Goal: Transaction & Acquisition: Purchase product/service

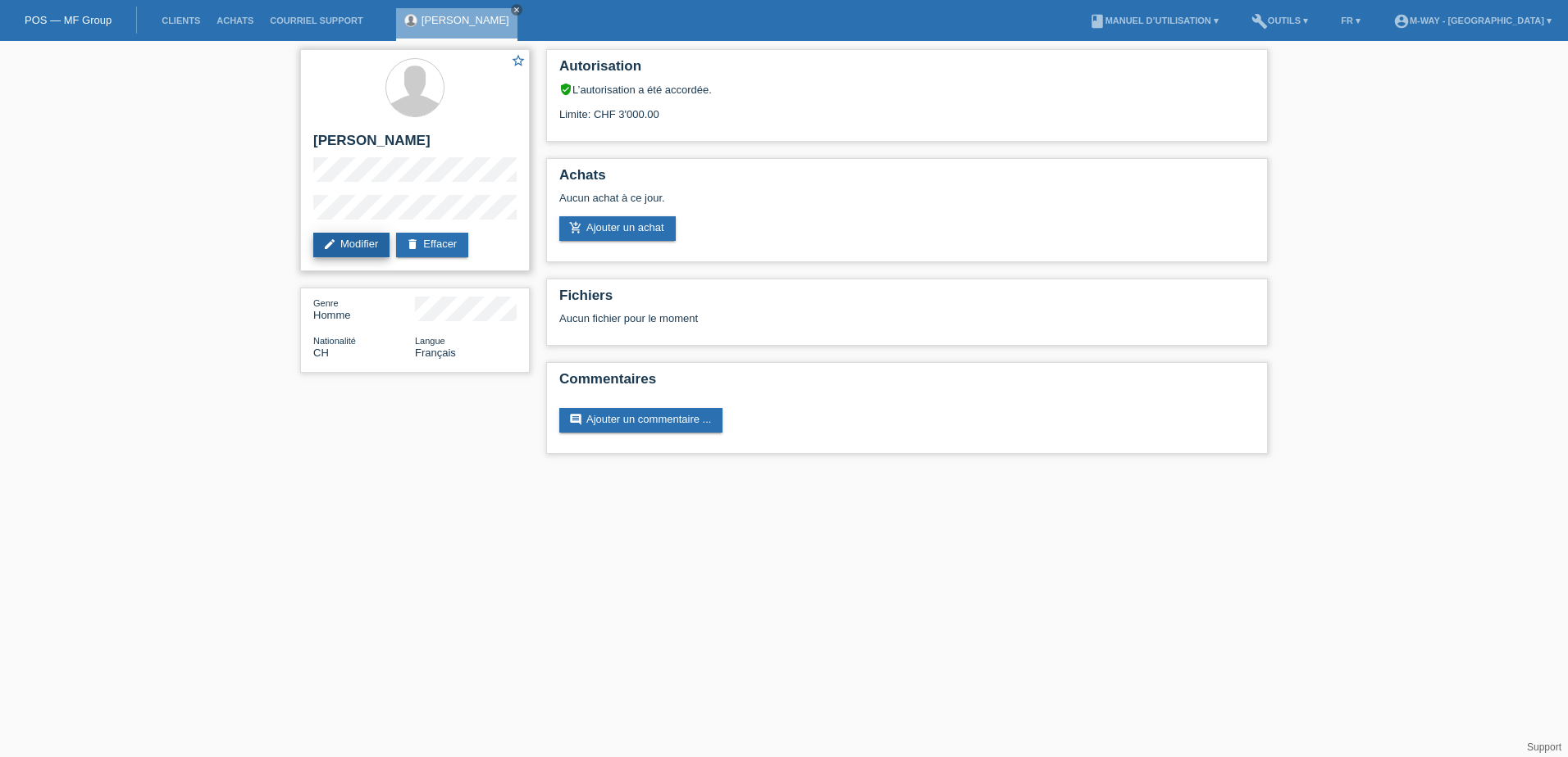
click at [316, 240] on link "edit Modifier" at bounding box center [351, 245] width 77 height 24
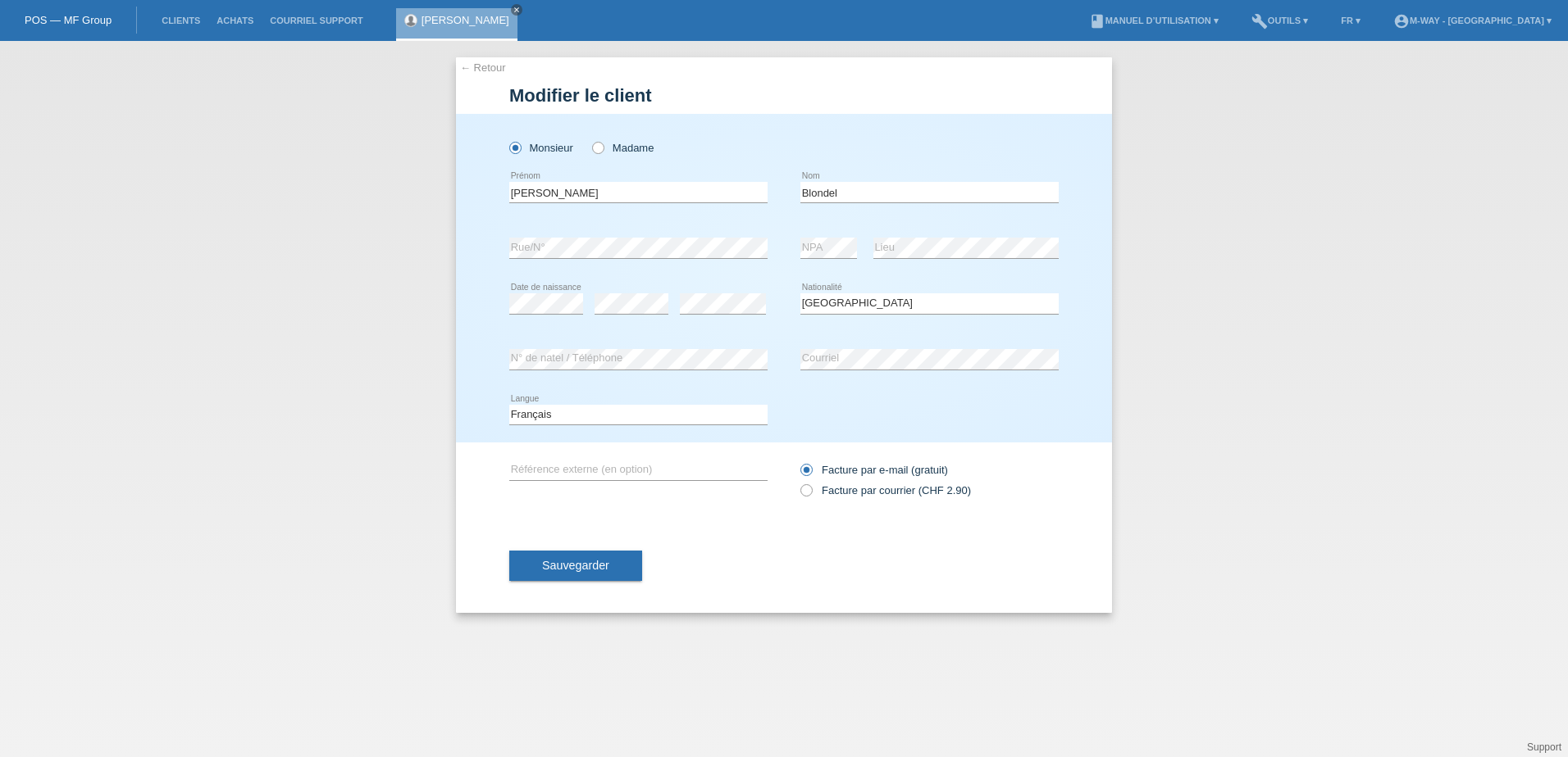
select select "CH"
click at [177, 24] on li "Clients" at bounding box center [180, 21] width 55 height 42
click at [592, 567] on span "Sauvegarder" at bounding box center [575, 565] width 67 height 13
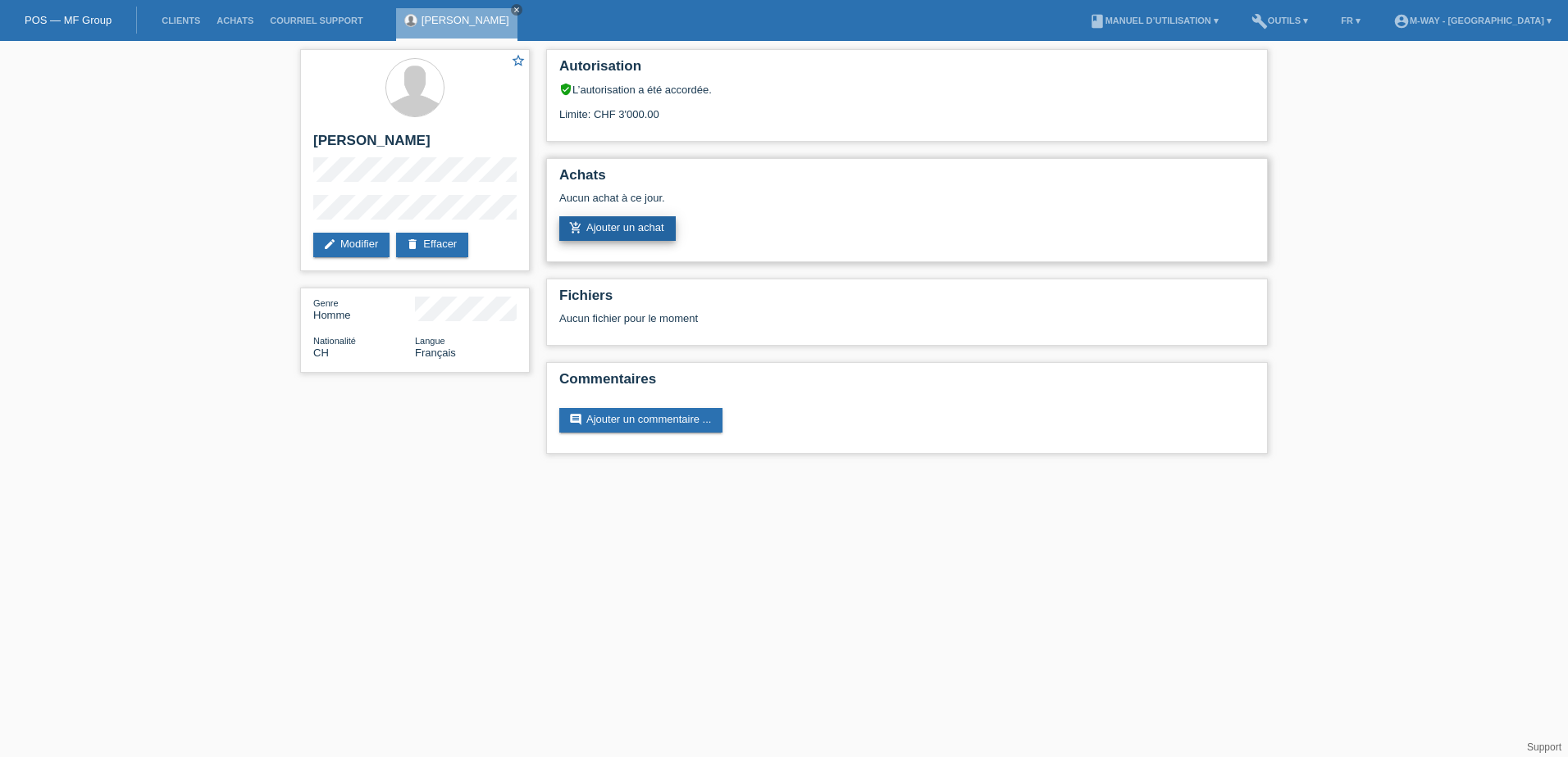
click at [633, 226] on link "add_shopping_cart Ajouter un achat" at bounding box center [617, 229] width 117 height 24
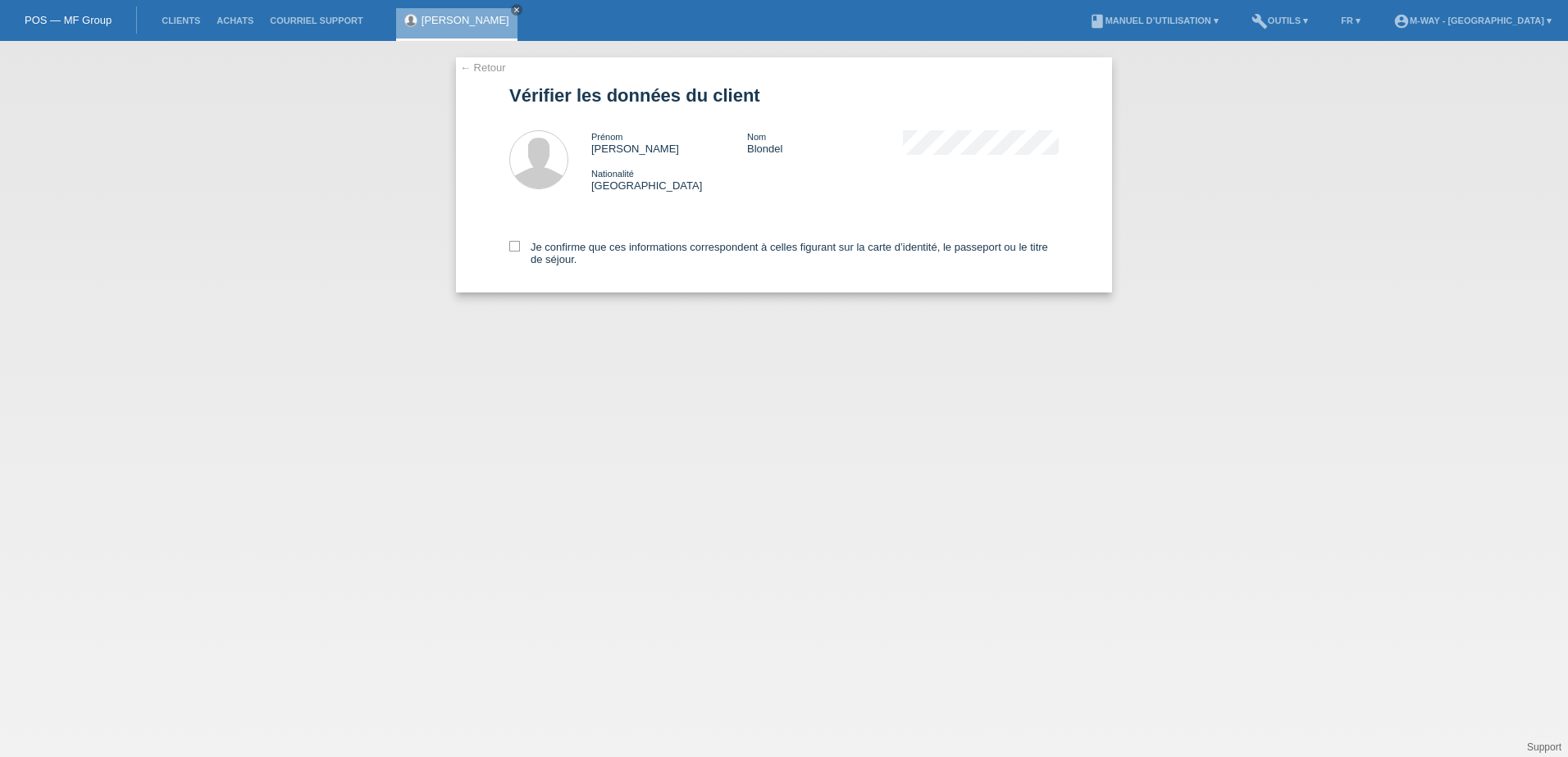
click at [508, 244] on div "← Retour Vérifier les données du client Prénom Sébastien Nom Blondel Nationalit…" at bounding box center [784, 175] width 656 height 236
click at [514, 251] on icon at bounding box center [515, 246] width 10 height 10
click at [514, 251] on input "Je confirme que ces informations correspondent à celles figurant sur la carte d…" at bounding box center [515, 246] width 10 height 10
checkbox input "true"
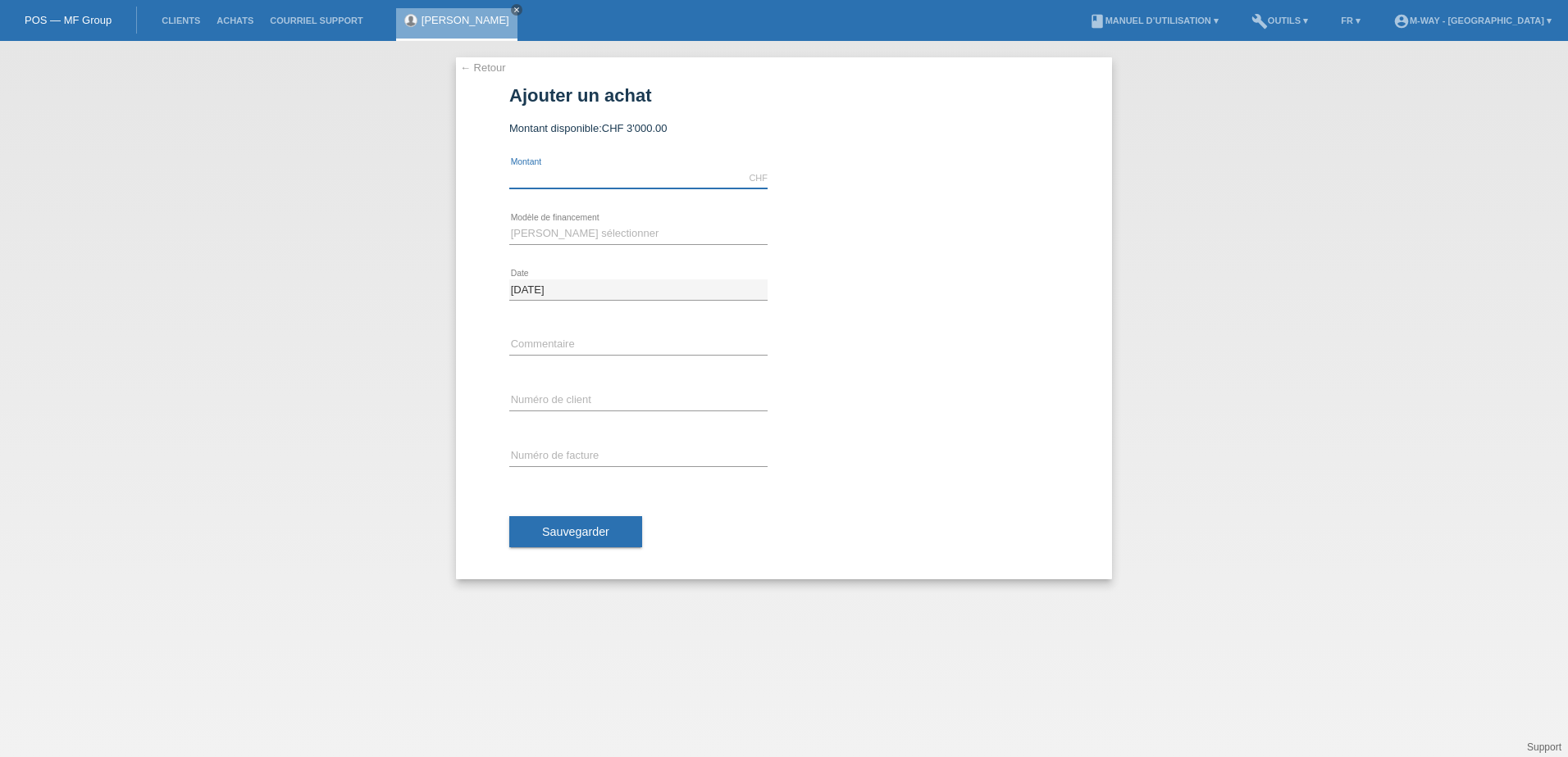
click at [565, 178] on input "text" at bounding box center [638, 178] width 258 height 21
type input "2649.30"
click at [584, 237] on select "[PERSON_NAME] sélectionner Taux fixes Achat sur facture avec paiement partiel" at bounding box center [638, 233] width 258 height 20
select select "77"
click at [510, 223] on select "[PERSON_NAME] sélectionner Taux fixes Achat sur facture avec paiement partiel" at bounding box center [638, 233] width 258 height 20
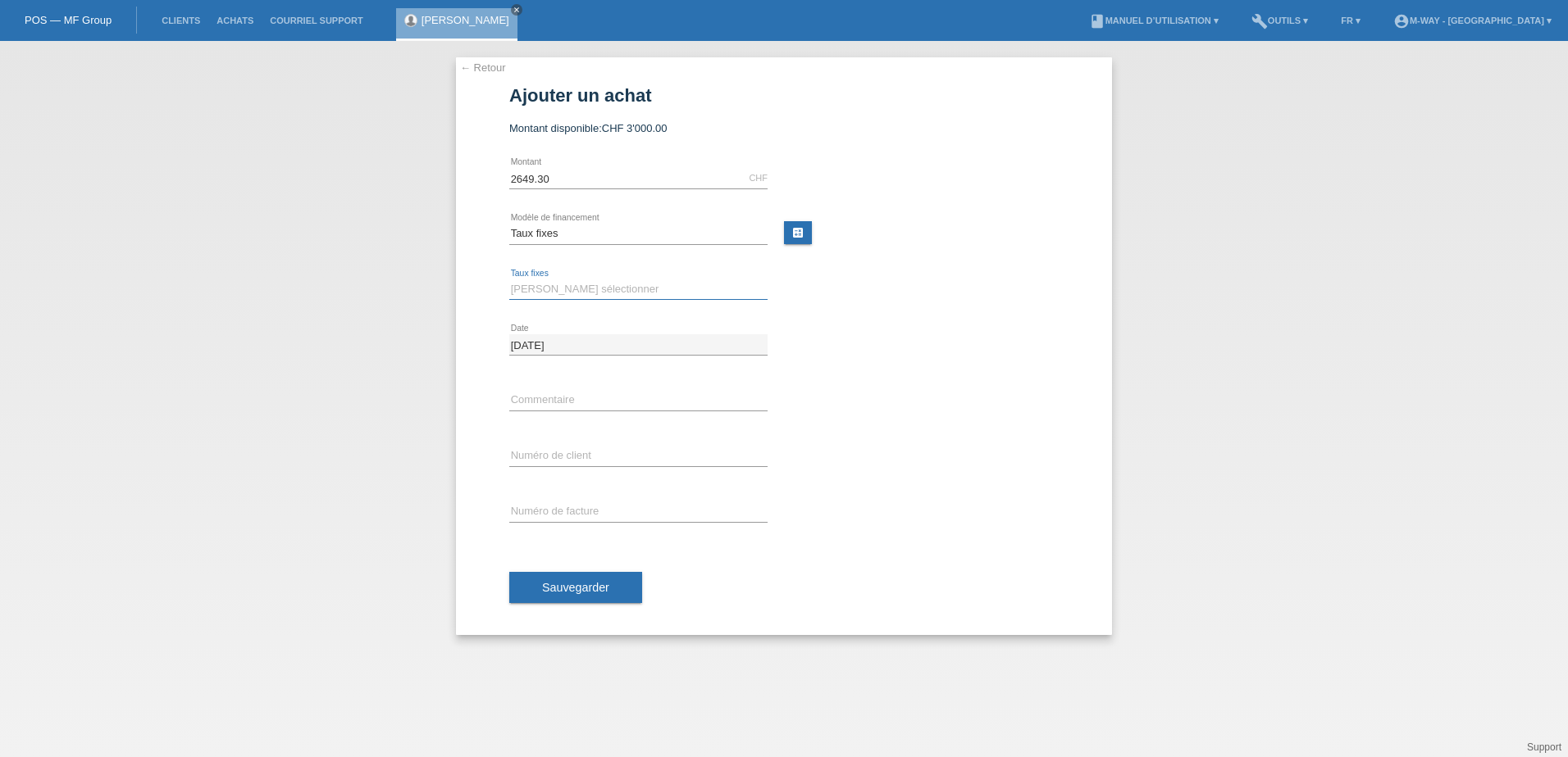
click at [579, 293] on select "Veuillez sélectionner 4 versements 5 versements 6 versements 7 versements 8 ver…" at bounding box center [638, 289] width 258 height 20
select select "202"
click at [510, 280] on select "Veuillez sélectionner 4 versements 5 versements 6 versements 7 versements 8 ver…" at bounding box center [638, 289] width 258 height 20
click at [526, 402] on input "text" at bounding box center [638, 401] width 258 height 21
type input "Stereo Hybrid 120 Race"
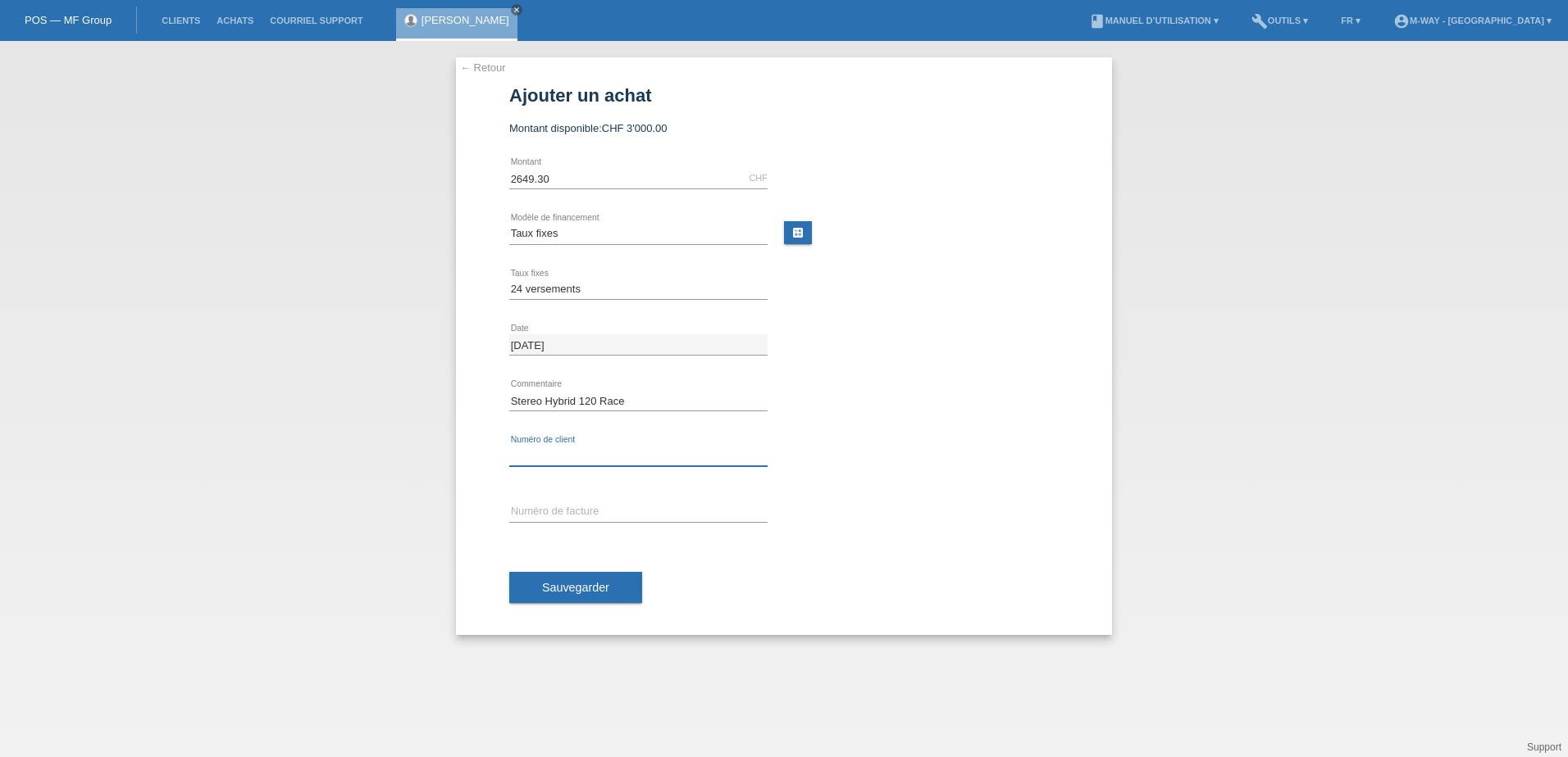
click at [639, 455] on input "text" at bounding box center [638, 456] width 258 height 21
type input "K046426"
click at [596, 521] on input "text" at bounding box center [638, 512] width 258 height 21
type input "50242"
click at [587, 590] on span "Sauvegarder" at bounding box center [575, 588] width 67 height 13
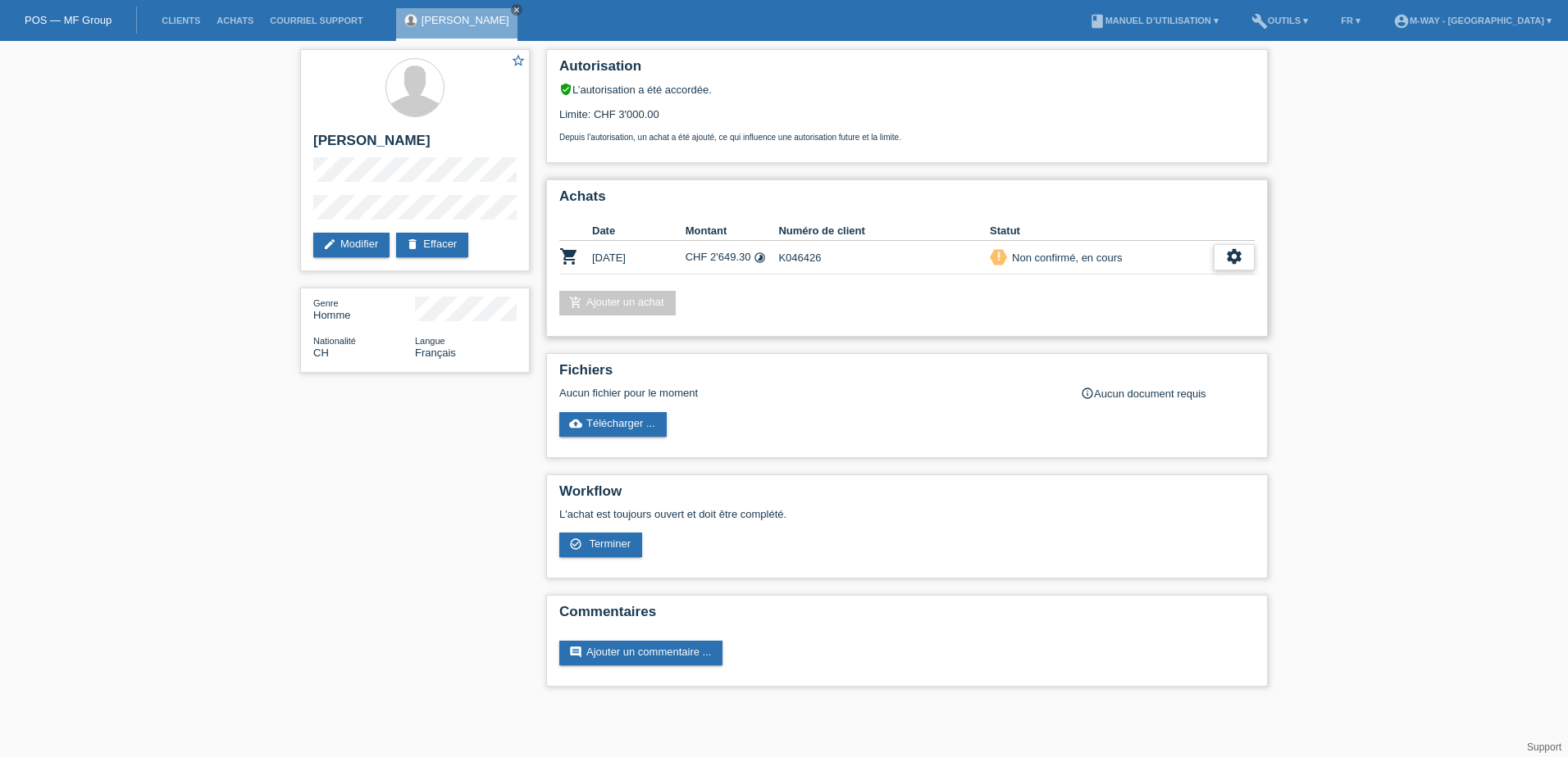
click at [1242, 262] on icon "settings" at bounding box center [1234, 256] width 18 height 18
click at [1143, 329] on div "check_circle_outline Terminer" at bounding box center [1163, 333] width 181 height 24
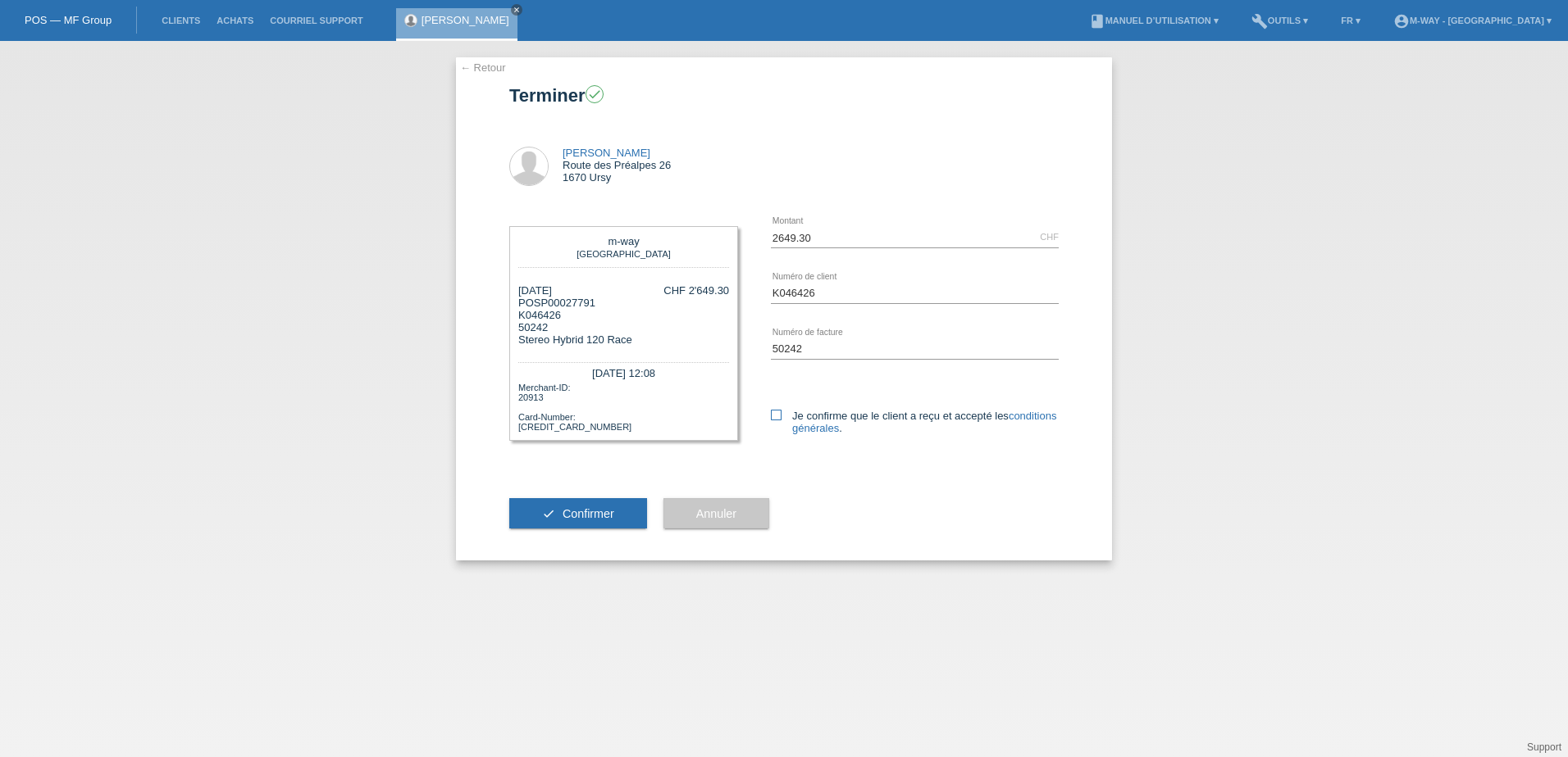
click at [777, 416] on icon at bounding box center [776, 415] width 10 height 10
click at [777, 416] on input "Je confirme que le client a reçu et accepté les conditions générales ." at bounding box center [776, 415] width 10 height 10
checkbox input "true"
click at [587, 521] on button "check Confirmer" at bounding box center [578, 514] width 137 height 31
